Goal: Transaction & Acquisition: Book appointment/travel/reservation

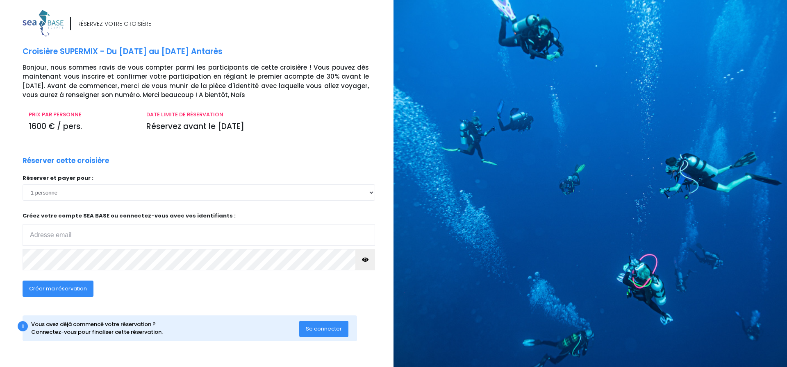
type input "roland.ducret@gmail.com"
click at [79, 292] on span "Créer ma réservation" at bounding box center [58, 289] width 58 height 8
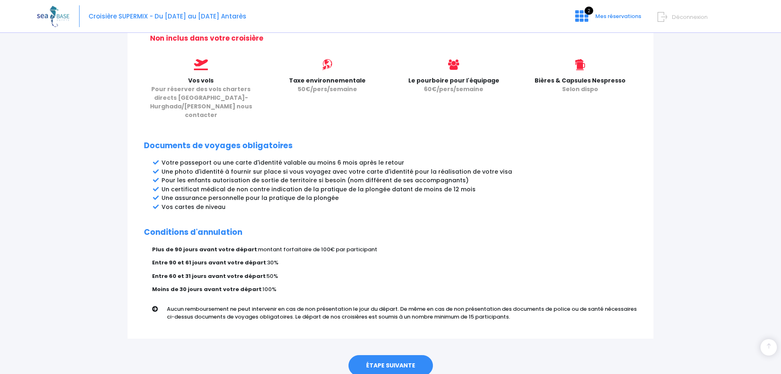
scroll to position [368, 0]
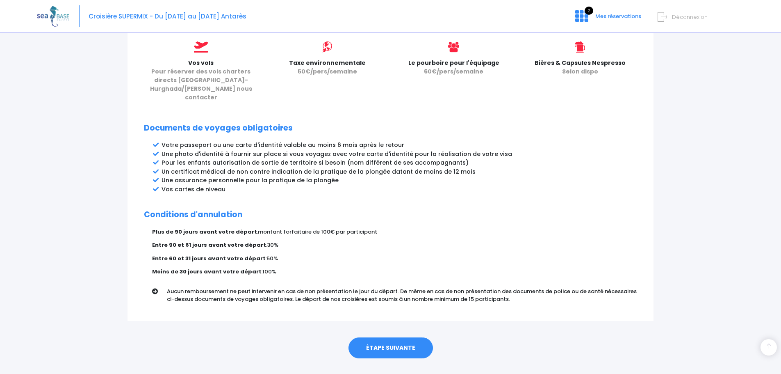
click at [395, 337] on link "ÉTAPE SUIVANTE" at bounding box center [391, 347] width 84 height 21
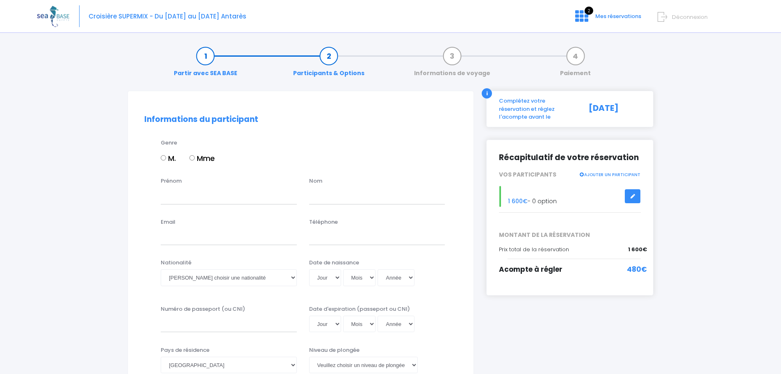
click at [163, 158] on input "M." at bounding box center [163, 157] width 5 height 5
radio input "true"
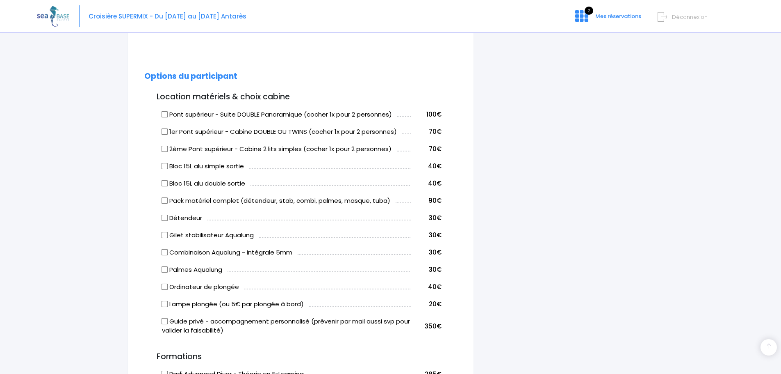
scroll to position [369, 0]
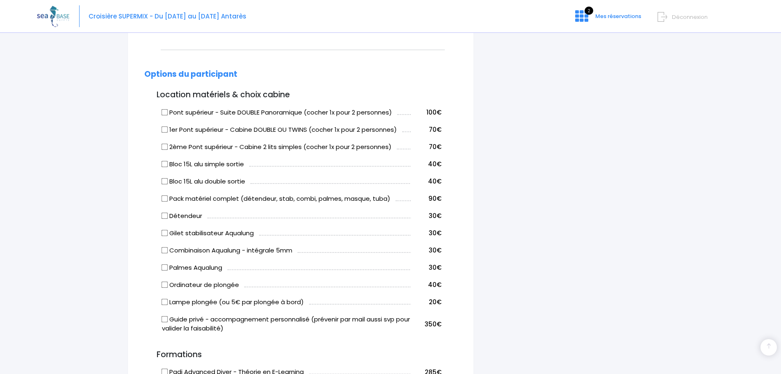
click at [166, 182] on input "Bloc 15L alu double sortie" at bounding box center [165, 181] width 7 height 7
checkbox input "true"
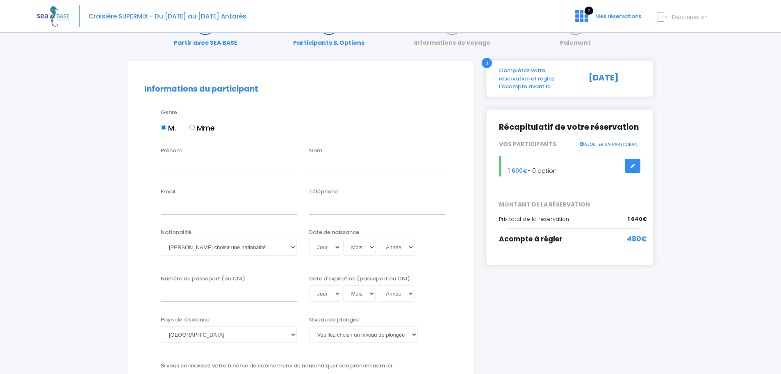
scroll to position [0, 0]
